Goal: Task Accomplishment & Management: Manage account settings

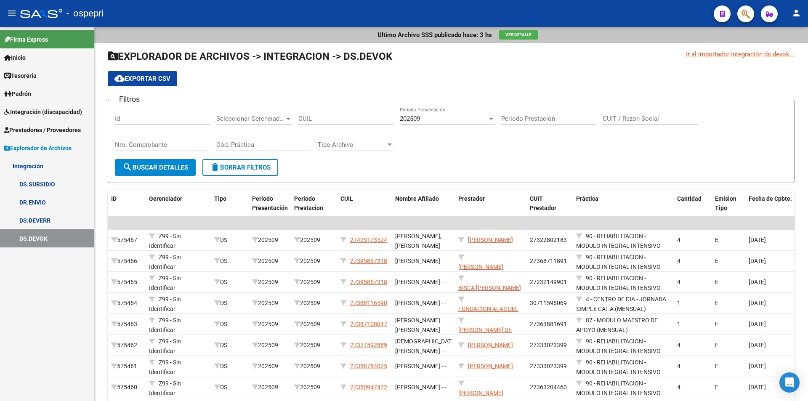
click at [43, 112] on span "Integración (discapacidad)" at bounding box center [43, 111] width 78 height 9
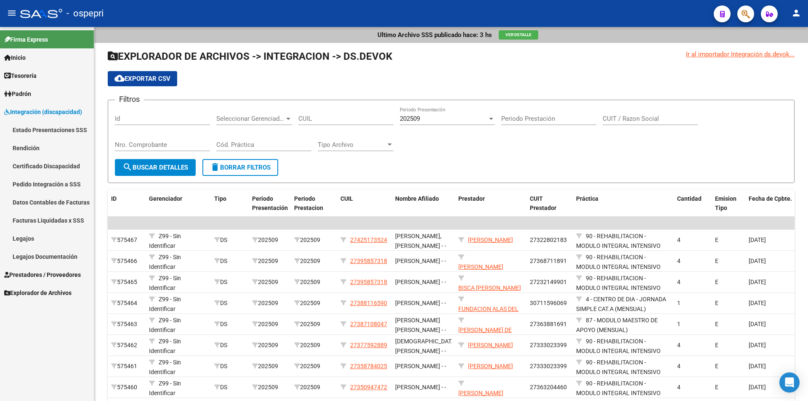
click at [26, 237] on link "Legajos" at bounding box center [47, 238] width 94 height 18
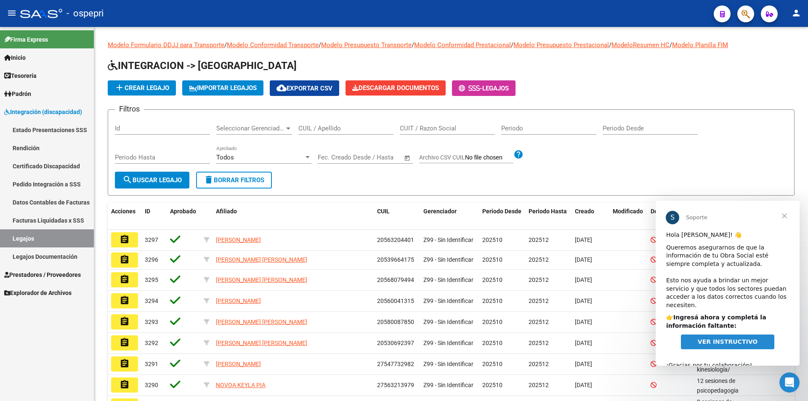
click at [785, 214] on span "Cerrar" at bounding box center [785, 216] width 30 height 30
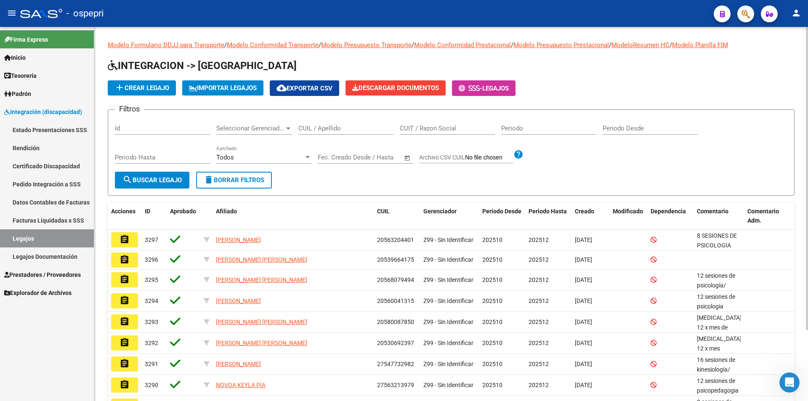
click at [325, 132] on input "CUIL / Apellido" at bounding box center [346, 129] width 95 height 8
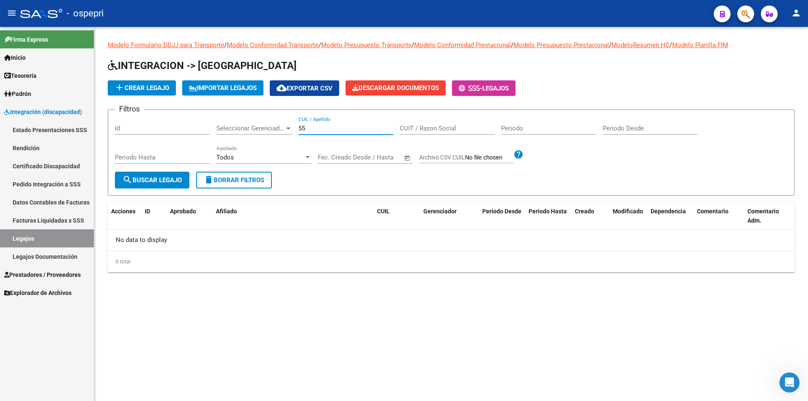
type input "5"
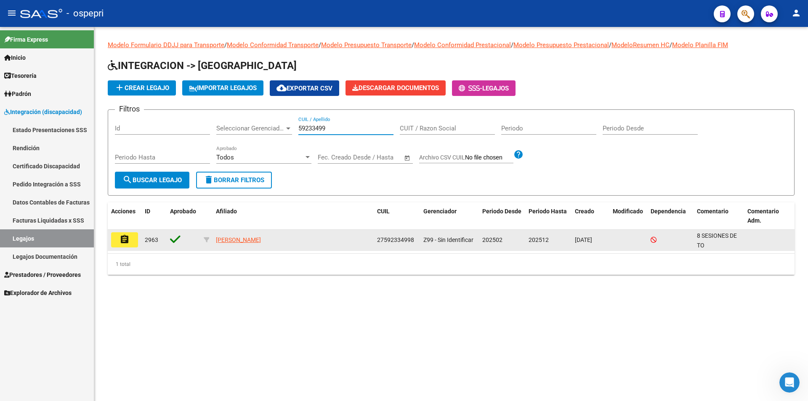
type input "59233499"
click at [124, 240] on mat-icon "assignment" at bounding box center [125, 240] width 10 height 10
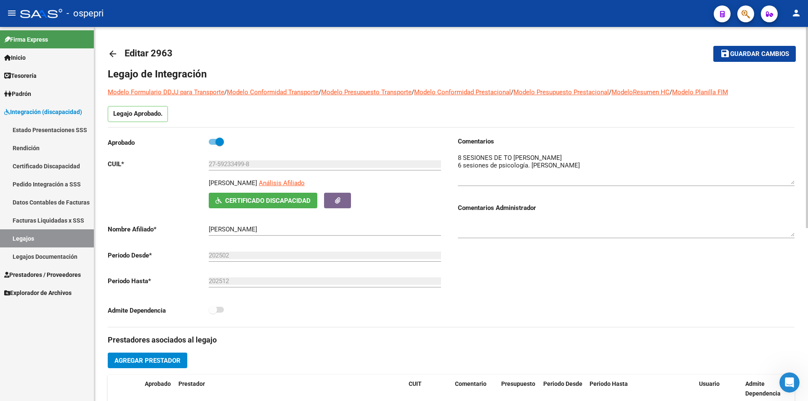
drag, startPoint x: 791, startPoint y: 168, endPoint x: 795, endPoint y: 182, distance: 14.7
click at [795, 182] on textarea at bounding box center [626, 168] width 337 height 31
click at [19, 233] on link "Legajos" at bounding box center [47, 238] width 94 height 18
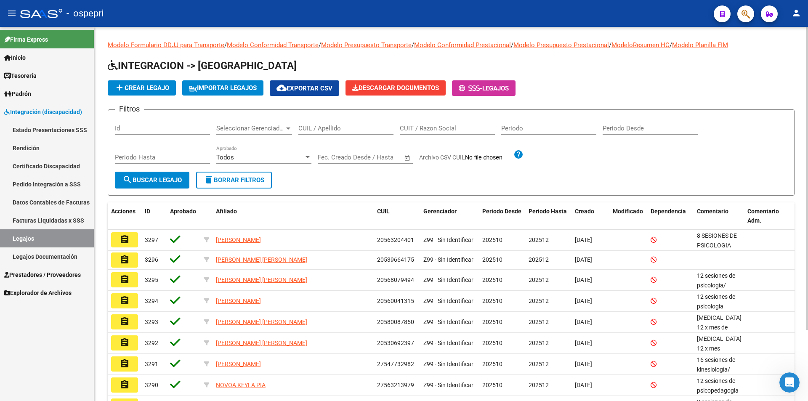
click at [341, 129] on input "CUIL / Apellido" at bounding box center [346, 129] width 95 height 8
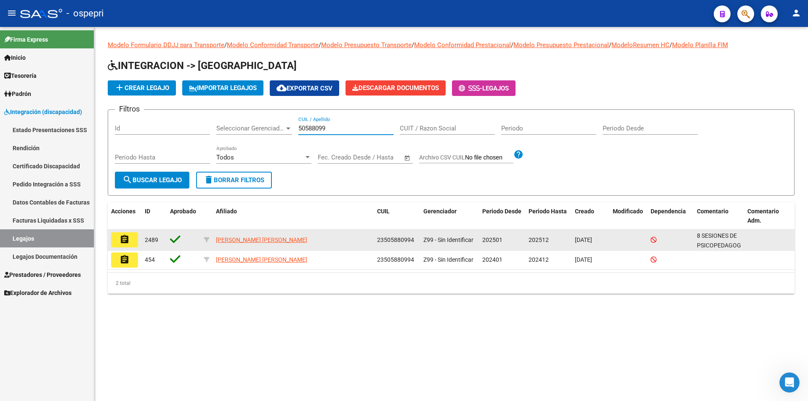
type input "50588099"
click at [122, 240] on mat-icon "assignment" at bounding box center [125, 240] width 10 height 10
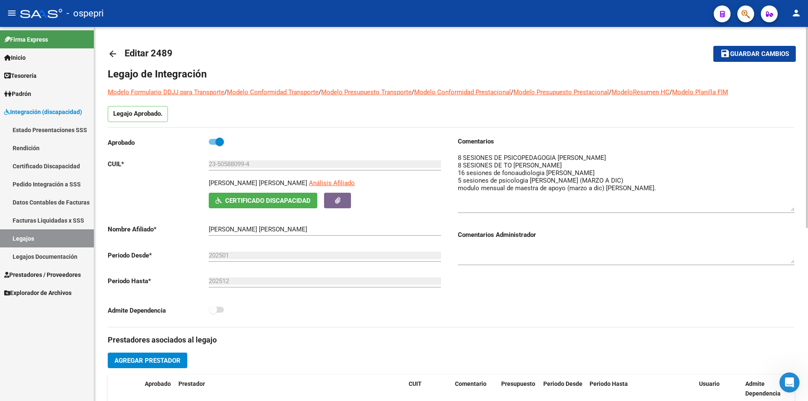
drag, startPoint x: 795, startPoint y: 167, endPoint x: 800, endPoint y: 208, distance: 41.6
click at [800, 208] on div "arrow_back Editar 2489 save Guardar cambios Legajo de Integración Modelo Formul…" at bounding box center [451, 375] width 714 height 697
